Goal: Transaction & Acquisition: Subscribe to service/newsletter

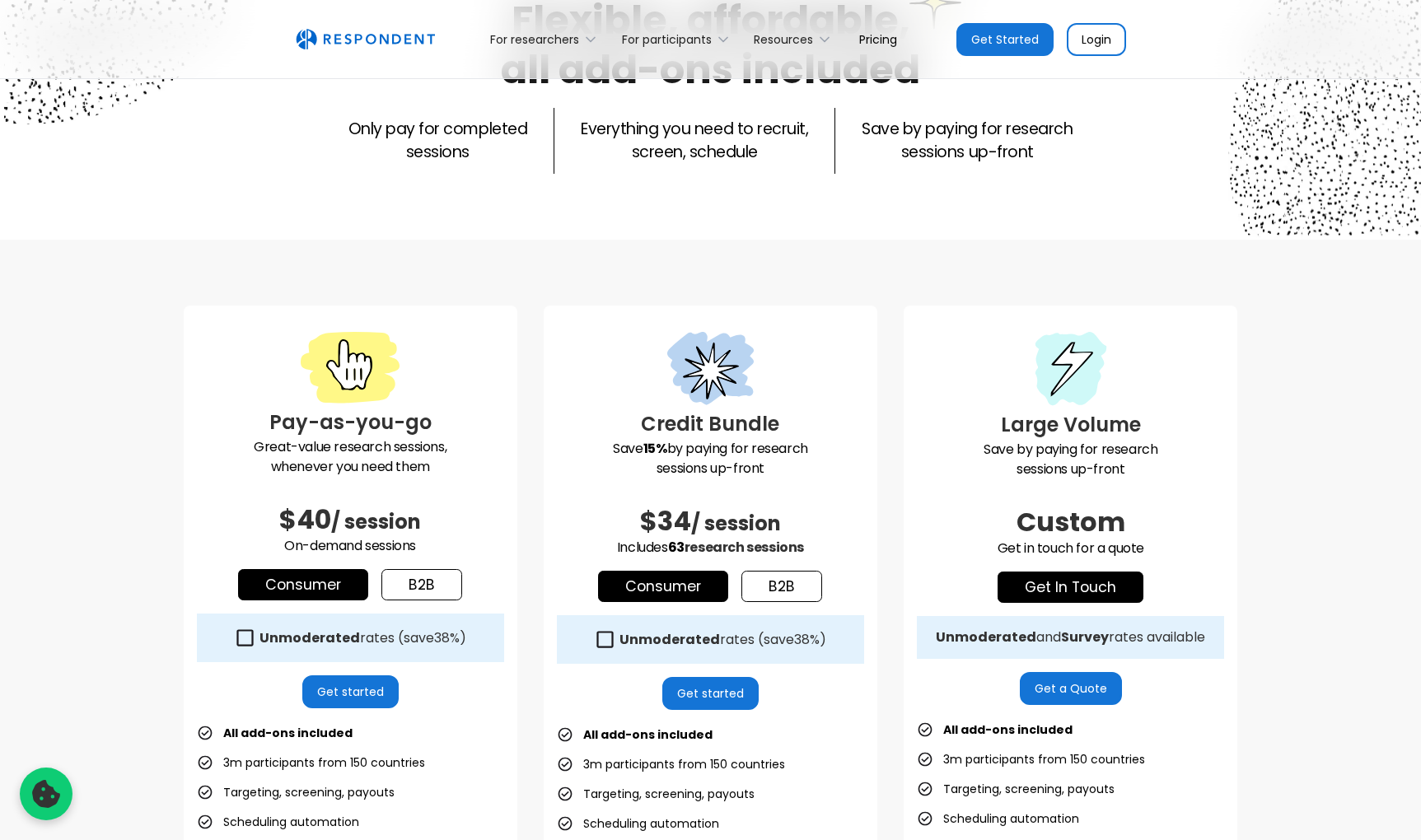
scroll to position [244, 0]
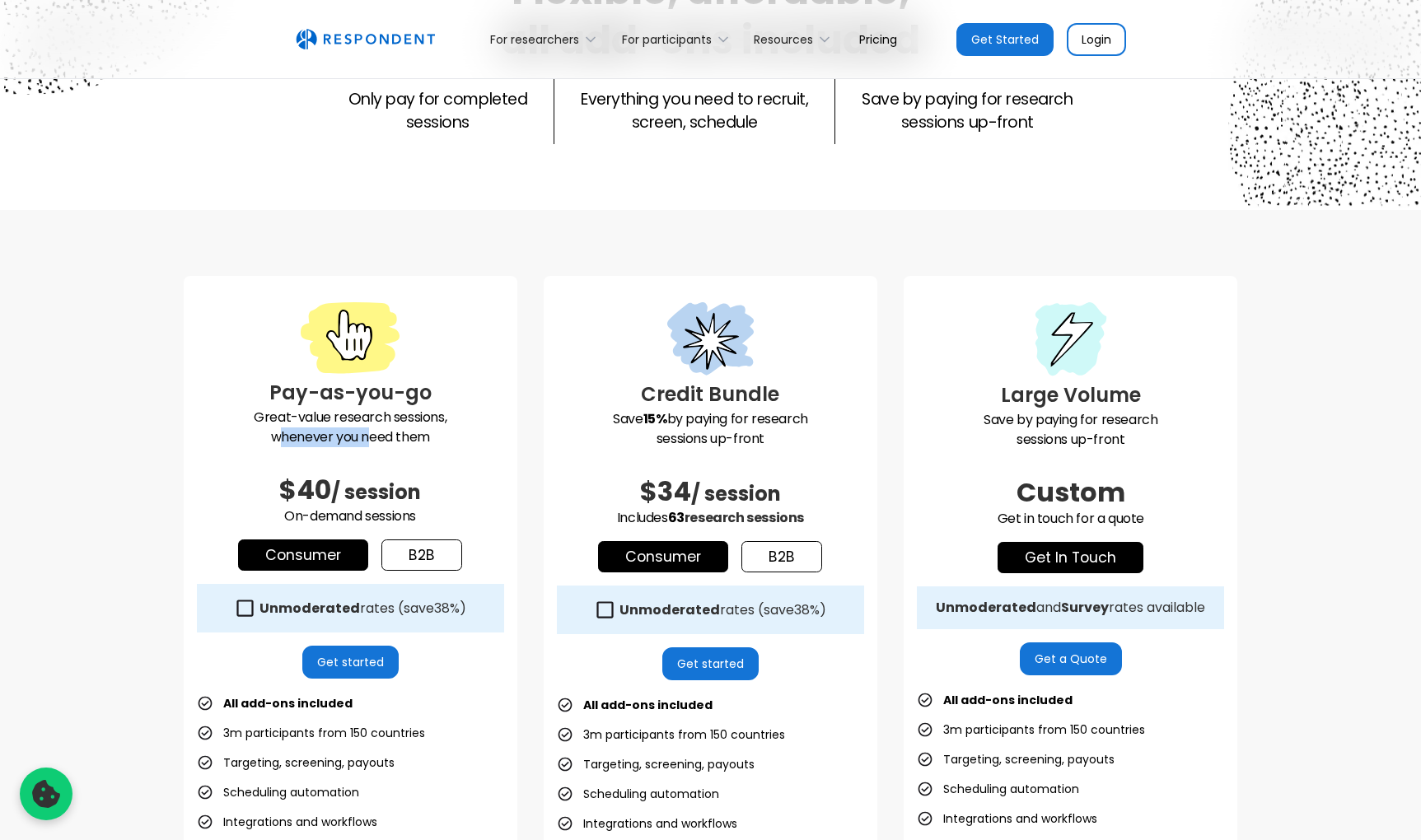
drag, startPoint x: 276, startPoint y: 429, endPoint x: 367, endPoint y: 446, distance: 92.6
click at [367, 446] on p "Great-value research sessions, whenever you need them" at bounding box center [350, 428] width 307 height 40
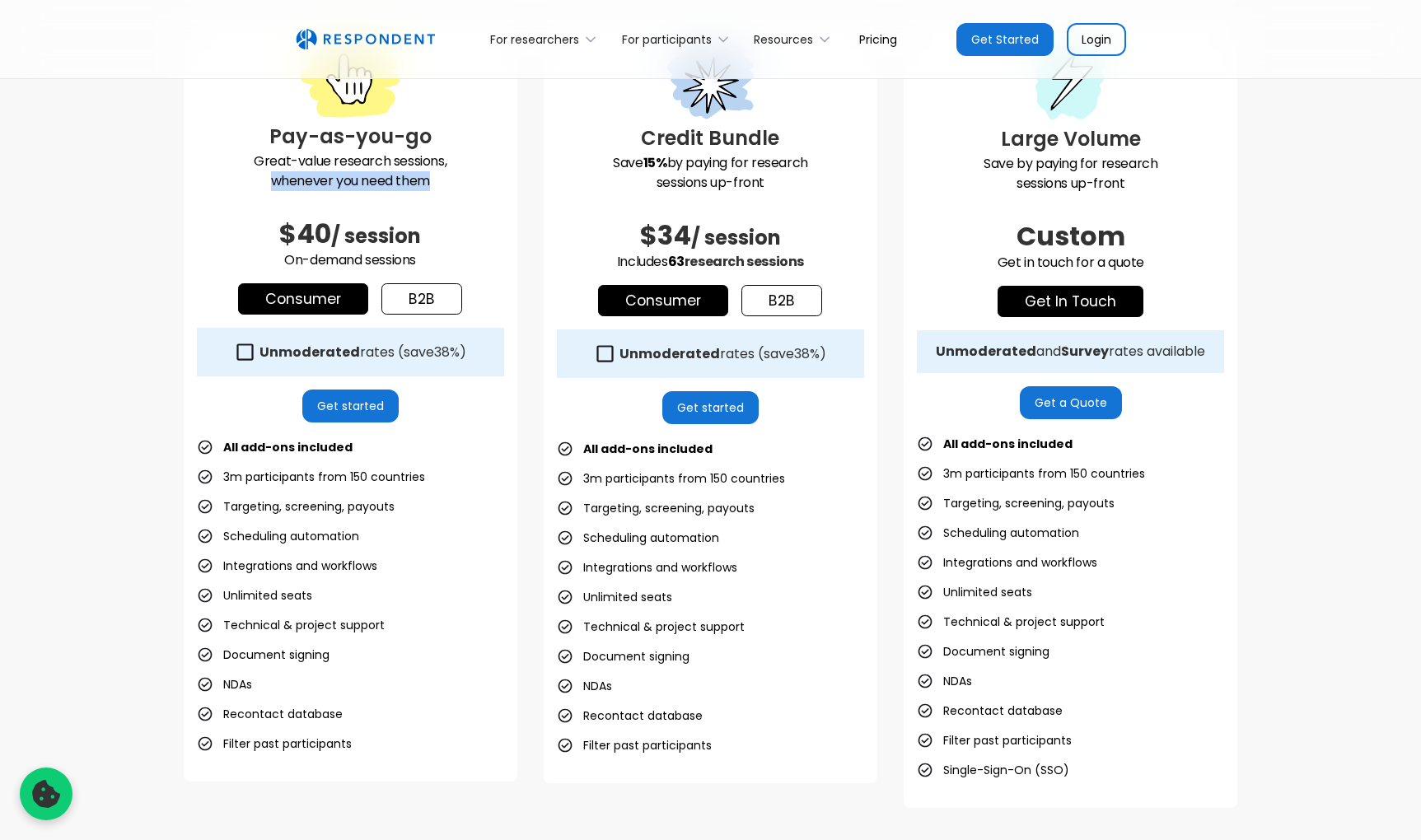
scroll to position [419, 0]
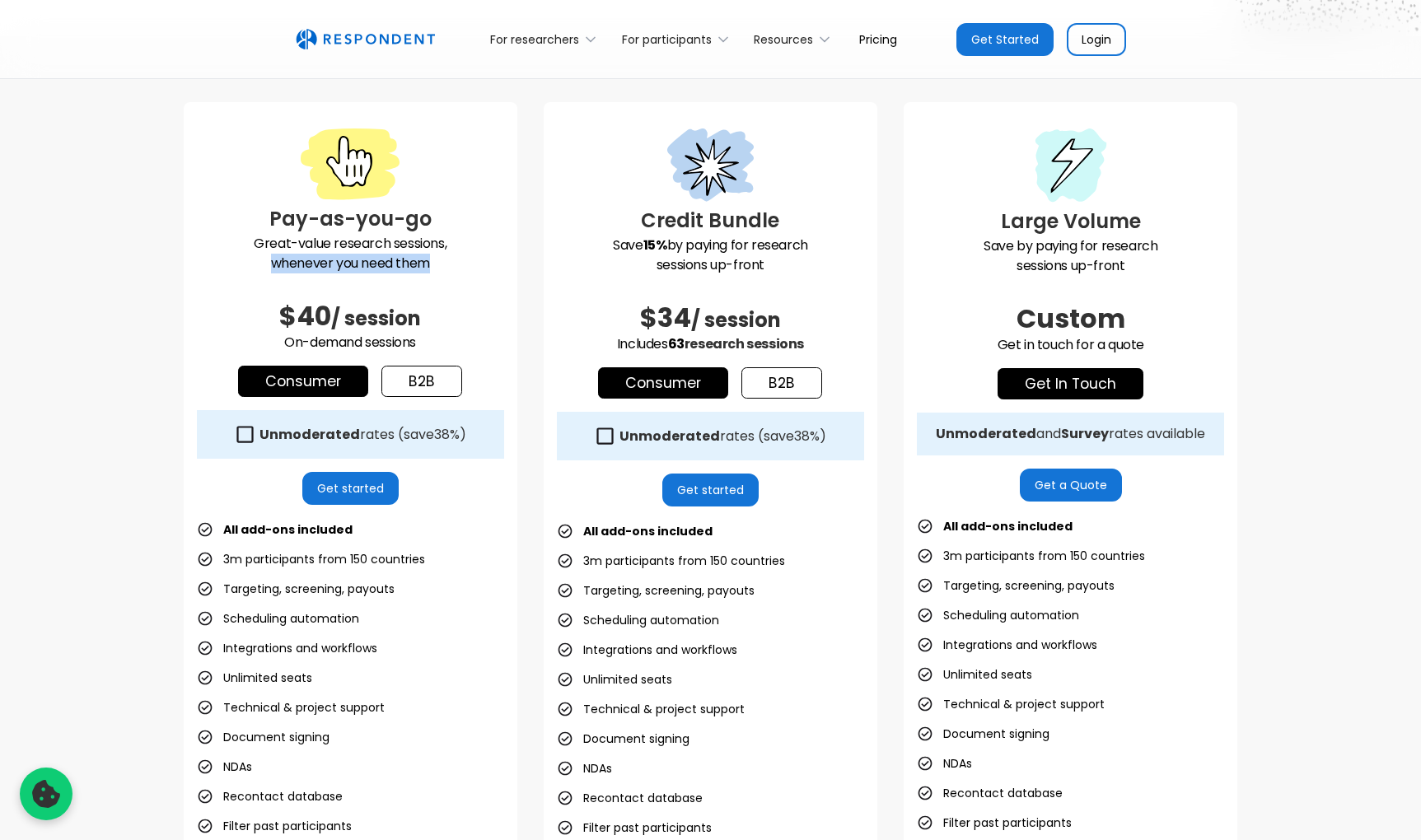
click at [269, 389] on link "Consumer" at bounding box center [303, 382] width 131 height 31
drag, startPoint x: 333, startPoint y: 221, endPoint x: 344, endPoint y: 253, distance: 33.8
click at [344, 253] on div "Pay-as-you-go Great-value research sessions, whenever you need them $40 / sessi…" at bounding box center [350, 483] width 334 height 762
click at [344, 253] on p "Great-value research sessions, whenever you need them" at bounding box center [350, 254] width 307 height 40
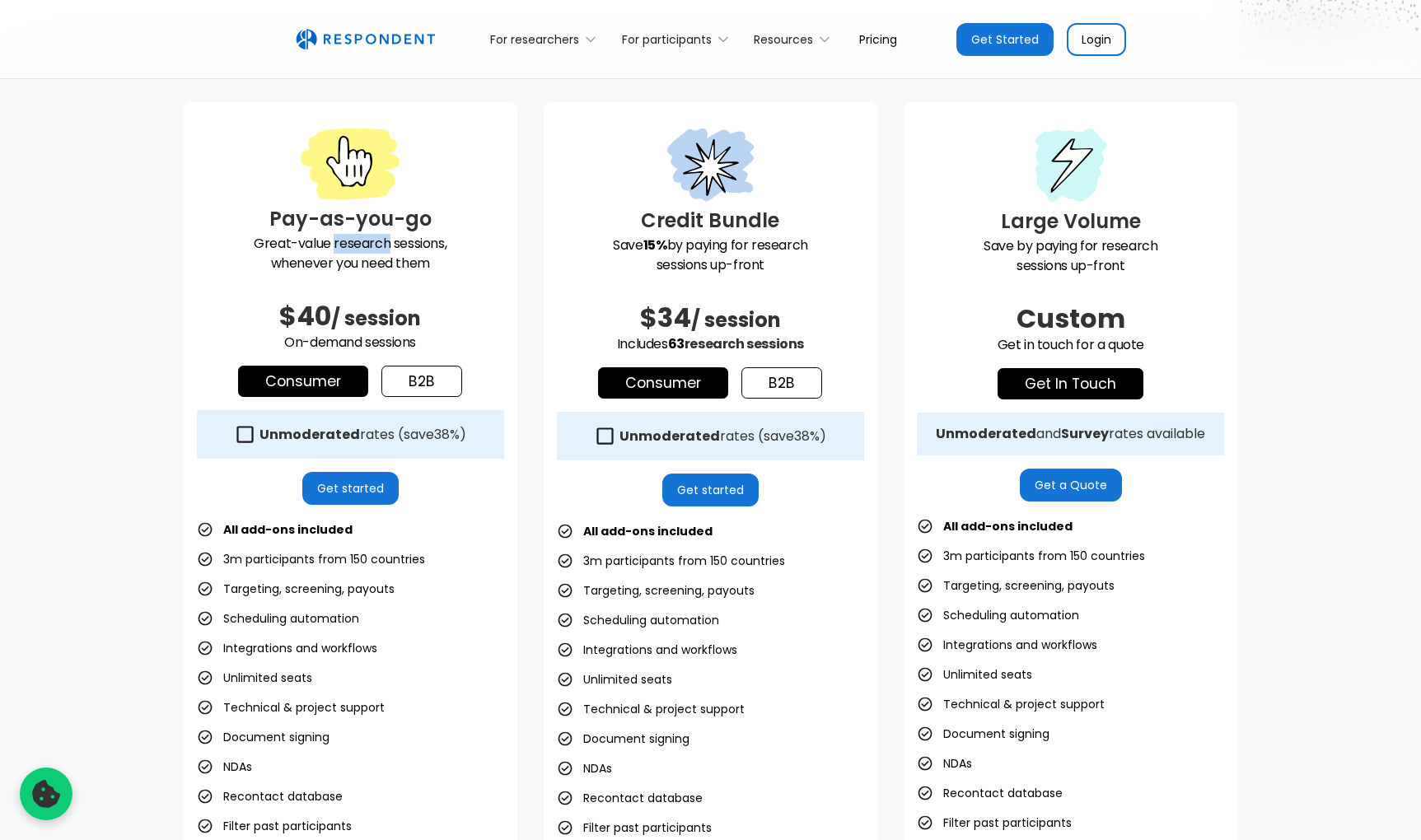
click at [344, 253] on p "Great-value research sessions, whenever you need them" at bounding box center [350, 254] width 307 height 40
click at [218, 551] on li "3m participants from 150 countries" at bounding box center [311, 559] width 228 height 23
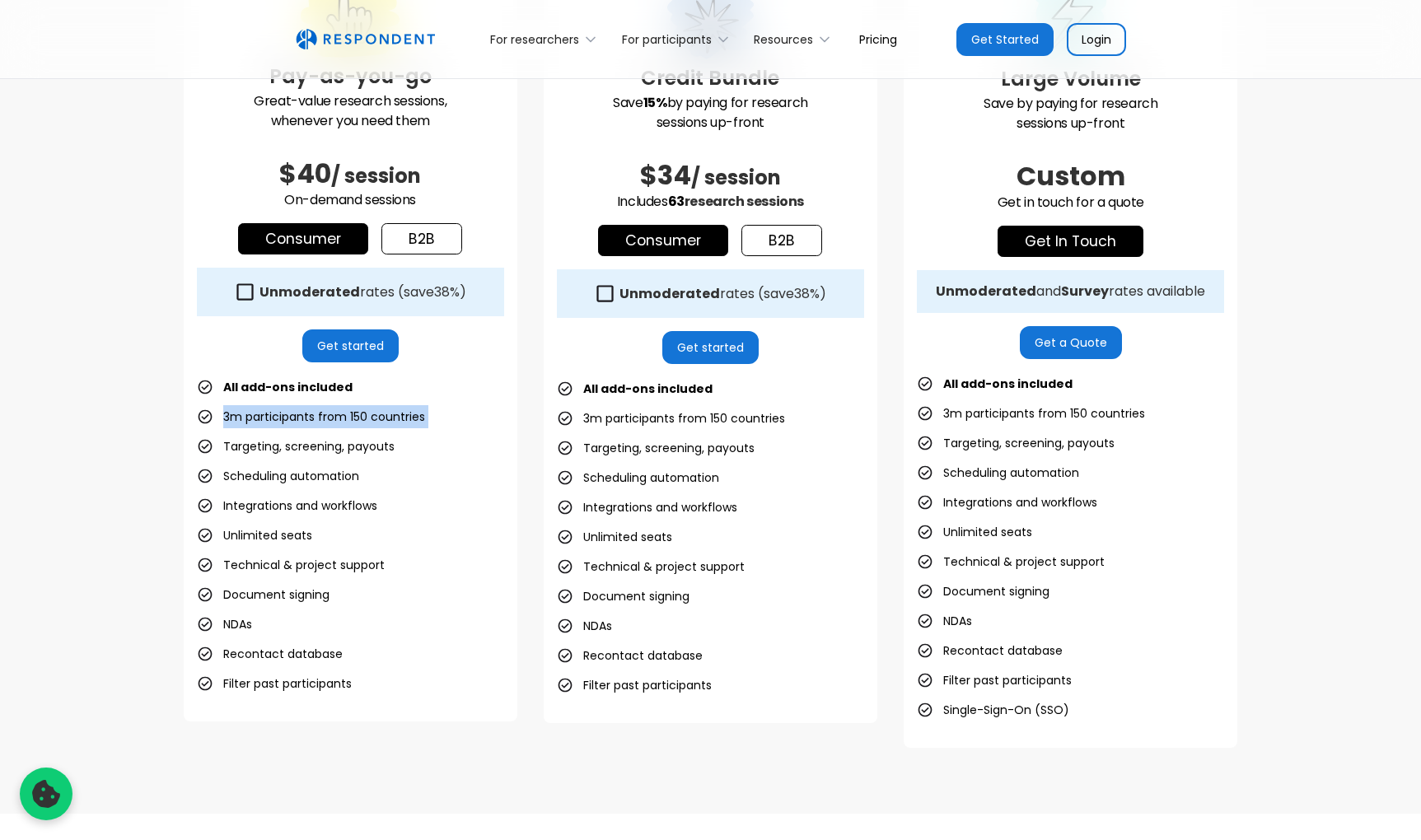
scroll to position [648, 0]
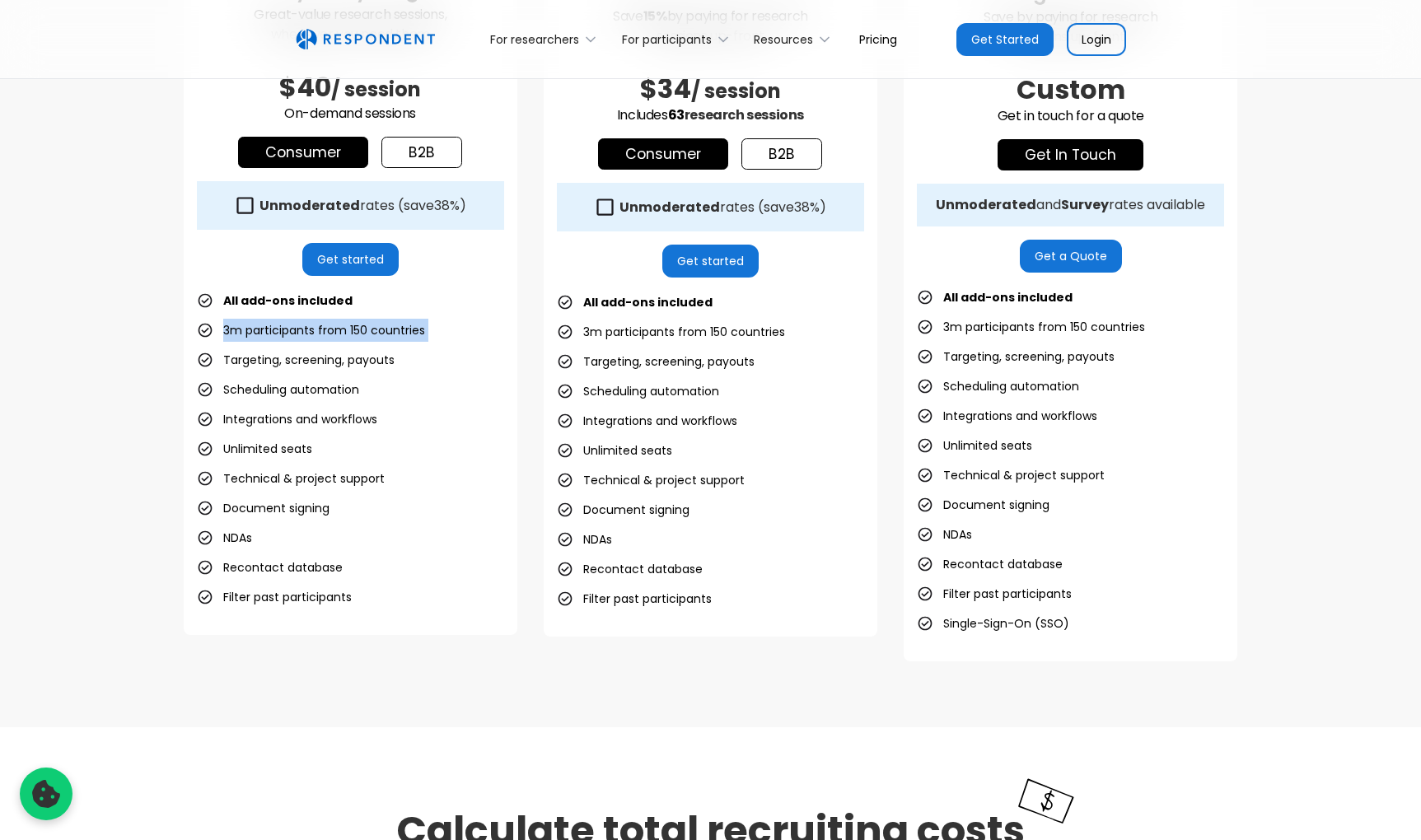
click at [349, 271] on link "Get started" at bounding box center [350, 259] width 97 height 33
